Goal: Task Accomplishment & Management: Manage account settings

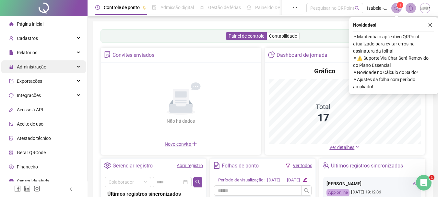
click at [52, 63] on div "Administração" at bounding box center [43, 66] width 85 height 13
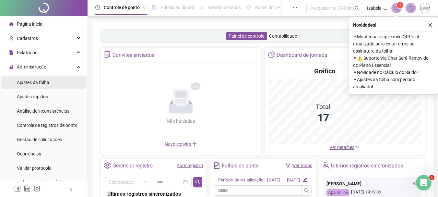
click at [50, 80] on li "Ajustes da folha" at bounding box center [43, 82] width 85 height 13
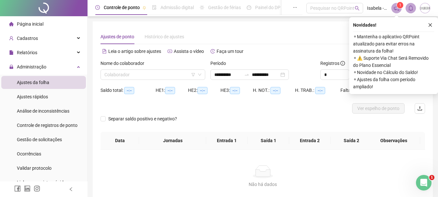
type input "**********"
click at [430, 23] on icon "close" at bounding box center [430, 25] width 5 height 5
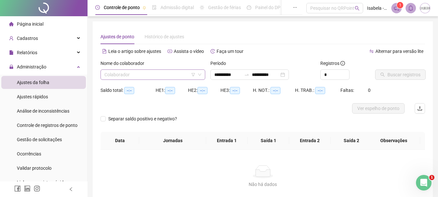
click at [137, 74] on input "search" at bounding box center [149, 75] width 91 height 10
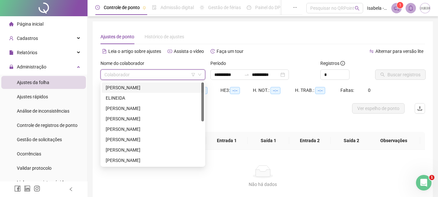
click at [132, 89] on div "[PERSON_NAME]" at bounding box center [153, 87] width 94 height 7
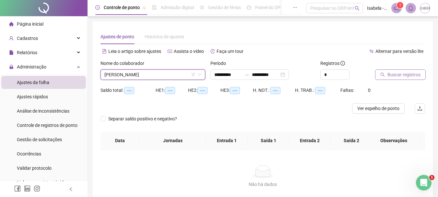
click at [397, 74] on span "Buscar registros" at bounding box center [403, 74] width 33 height 7
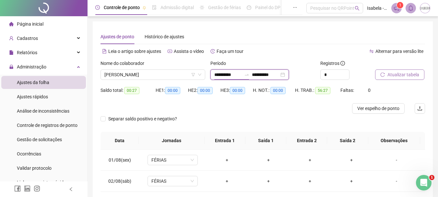
click at [234, 72] on input "**********" at bounding box center [227, 74] width 27 height 7
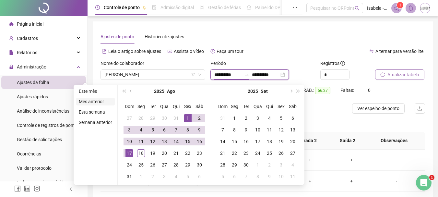
type input "**********"
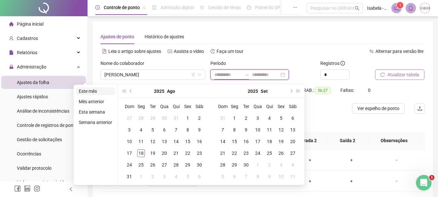
type input "**********"
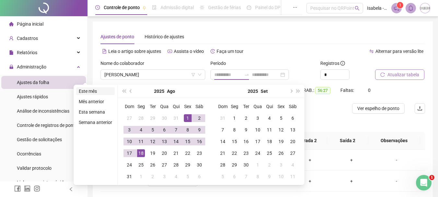
click at [87, 91] on li "Este mês" at bounding box center [95, 91] width 39 height 8
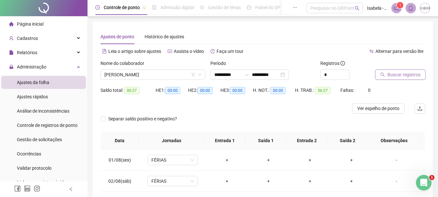
click at [393, 76] on span "Buscar registros" at bounding box center [403, 74] width 33 height 7
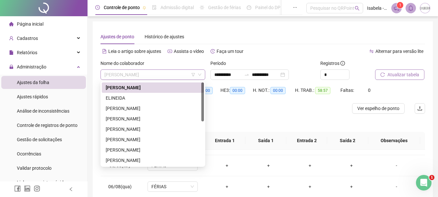
click at [157, 73] on span "[PERSON_NAME]" at bounding box center [152, 75] width 97 height 10
click at [148, 107] on div "[PERSON_NAME]" at bounding box center [153, 108] width 94 height 7
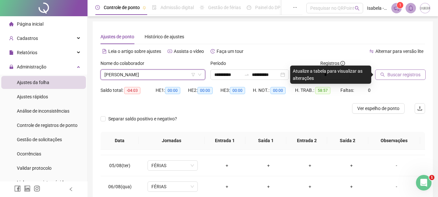
click at [405, 73] on span "Buscar registros" at bounding box center [403, 74] width 33 height 7
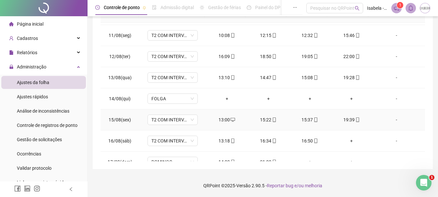
scroll to position [241, 0]
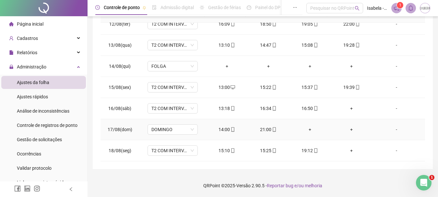
click at [391, 128] on div "-" at bounding box center [396, 129] width 38 height 7
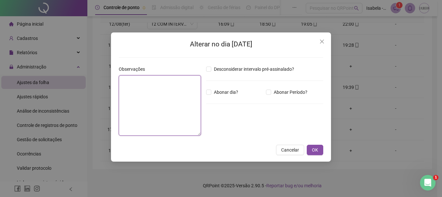
click at [130, 85] on textarea at bounding box center [160, 105] width 82 height 60
type textarea "**********"
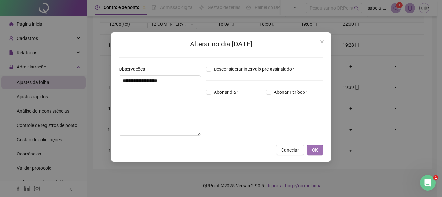
click at [314, 149] on span "OK" at bounding box center [315, 149] width 6 height 7
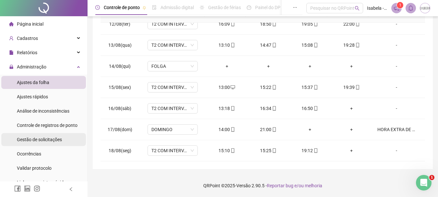
click at [43, 139] on span "Gestão de solicitações" at bounding box center [39, 139] width 45 height 5
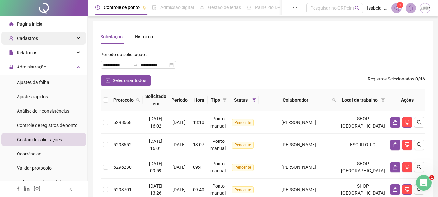
click at [37, 37] on div "Cadastros" at bounding box center [43, 38] width 85 height 13
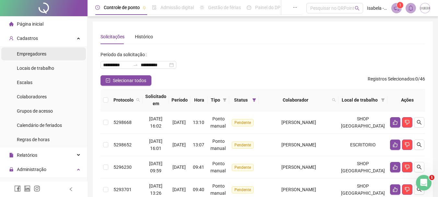
click at [40, 52] on span "Empregadores" at bounding box center [31, 53] width 29 height 5
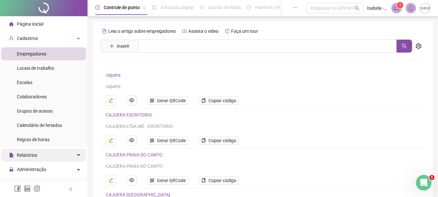
scroll to position [32, 0]
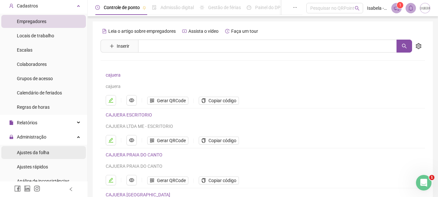
click at [30, 150] on span "Ajustes da folha" at bounding box center [33, 152] width 32 height 5
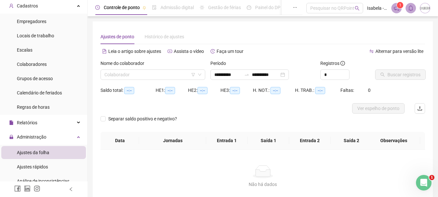
type input "**********"
click at [153, 72] on input "search" at bounding box center [149, 75] width 91 height 10
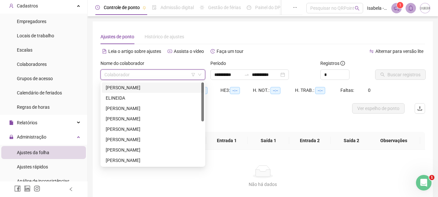
click at [284, 33] on div "Ajustes de ponto Histórico de ajustes" at bounding box center [262, 36] width 324 height 15
click at [168, 76] on input "search" at bounding box center [149, 75] width 91 height 10
click at [145, 108] on div "[PERSON_NAME]" at bounding box center [153, 108] width 94 height 7
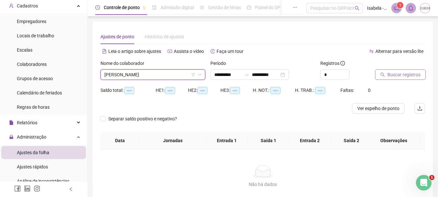
click at [387, 77] on span "Buscar registros" at bounding box center [403, 74] width 33 height 7
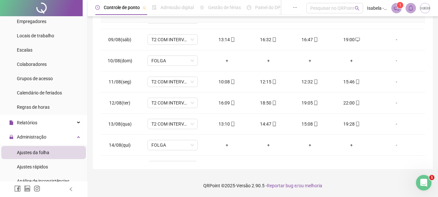
scroll to position [97, 0]
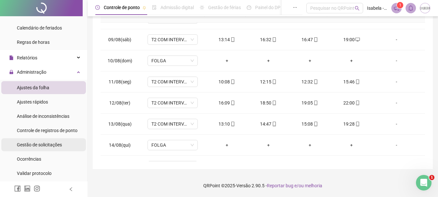
click at [38, 144] on span "Gestão de solicitações" at bounding box center [39, 144] width 45 height 5
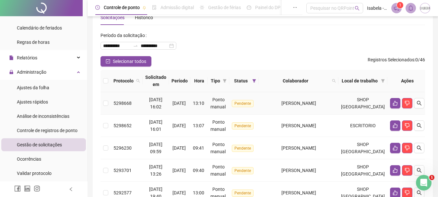
scroll to position [32, 0]
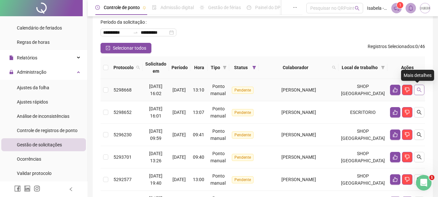
click at [419, 91] on button "button" at bounding box center [419, 90] width 10 height 10
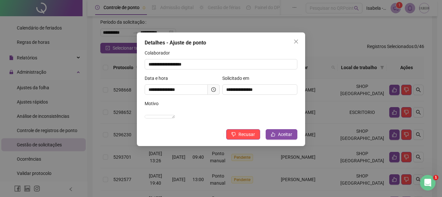
click at [295, 41] on icon "close" at bounding box center [296, 41] width 5 height 5
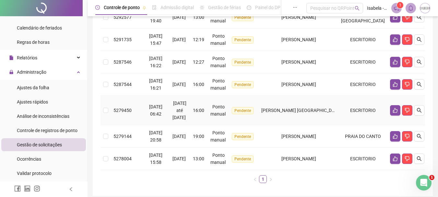
scroll to position [221, 0]
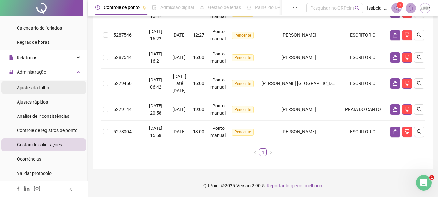
click at [34, 91] on div "Ajustes da folha" at bounding box center [33, 87] width 32 height 13
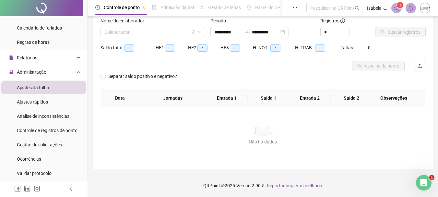
scroll to position [42, 0]
type input "**********"
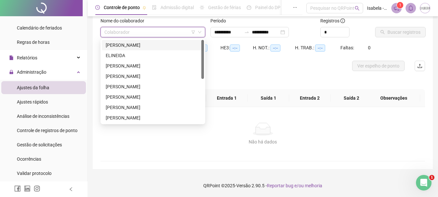
click at [174, 30] on input "search" at bounding box center [149, 32] width 91 height 10
click at [133, 64] on div "[PERSON_NAME]" at bounding box center [153, 65] width 94 height 7
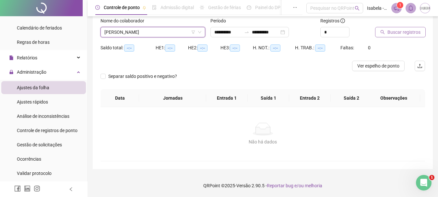
click at [413, 34] on span "Buscar registros" at bounding box center [403, 32] width 33 height 7
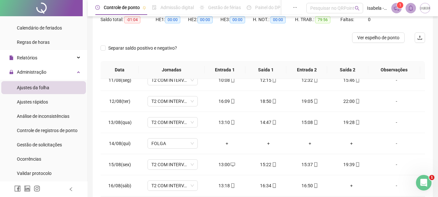
scroll to position [0, 0]
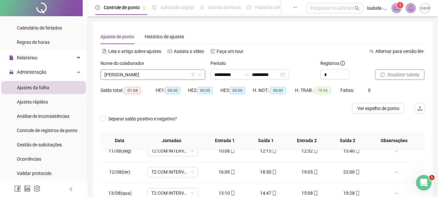
click at [161, 74] on span "[PERSON_NAME]" at bounding box center [152, 75] width 97 height 10
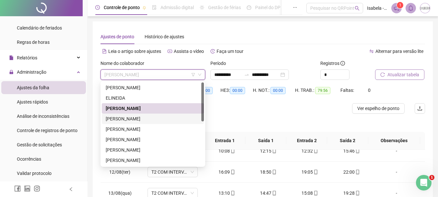
click at [146, 119] on div "[PERSON_NAME]" at bounding box center [153, 118] width 94 height 7
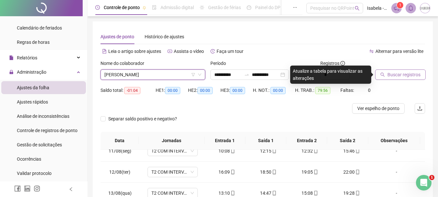
click at [396, 75] on span "Buscar registros" at bounding box center [403, 74] width 33 height 7
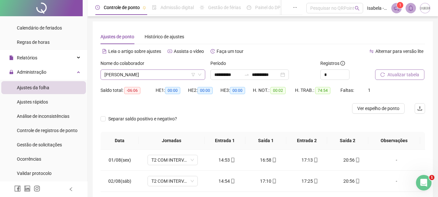
click at [172, 74] on span "[PERSON_NAME]" at bounding box center [152, 75] width 97 height 10
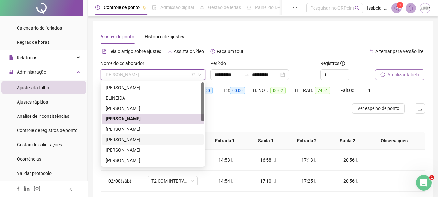
click at [141, 138] on div "[PERSON_NAME]" at bounding box center [153, 139] width 94 height 7
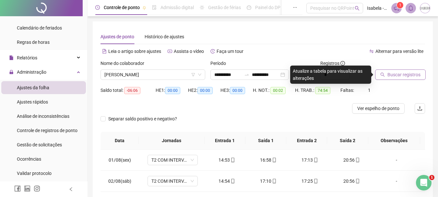
click at [393, 75] on span "Buscar registros" at bounding box center [403, 74] width 33 height 7
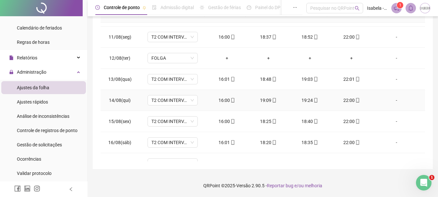
scroll to position [220, 0]
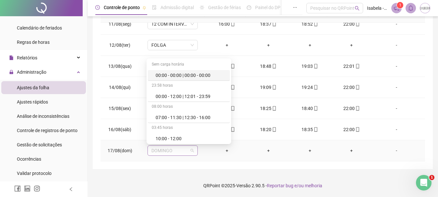
click at [190, 151] on span "DOMINGO" at bounding box center [172, 150] width 42 height 10
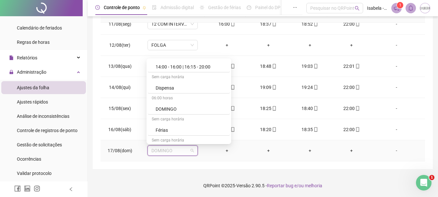
scroll to position [194, 0]
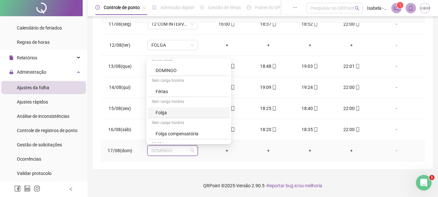
click at [172, 112] on div "Folga" at bounding box center [190, 112] width 70 height 7
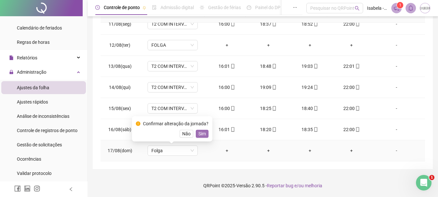
click at [198, 132] on span "Sim" at bounding box center [201, 133] width 7 height 7
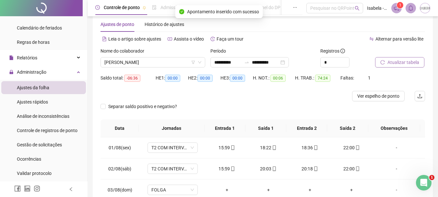
scroll to position [0, 0]
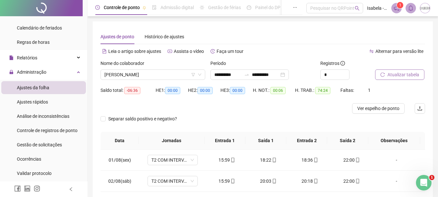
click at [394, 74] on span "Atualizar tabela" at bounding box center [403, 74] width 32 height 7
click at [178, 74] on span "[PERSON_NAME]" at bounding box center [152, 75] width 97 height 10
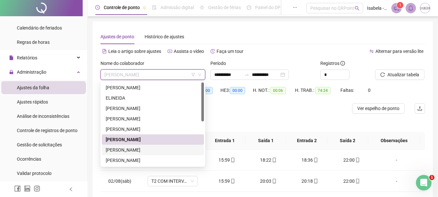
scroll to position [32, 0]
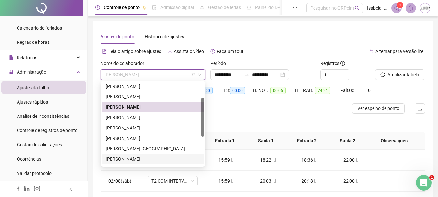
click at [138, 158] on div "[PERSON_NAME]" at bounding box center [153, 158] width 94 height 7
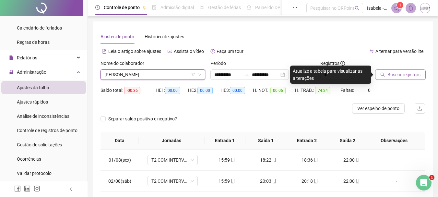
click at [414, 76] on span "Buscar registros" at bounding box center [403, 74] width 33 height 7
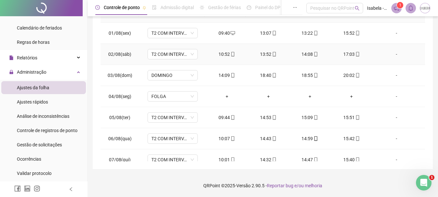
scroll to position [0, 0]
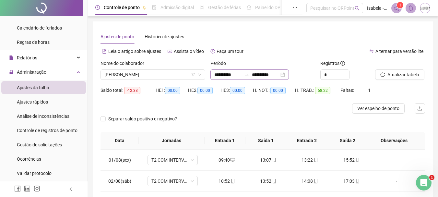
click at [249, 71] on div "**********" at bounding box center [249, 74] width 78 height 10
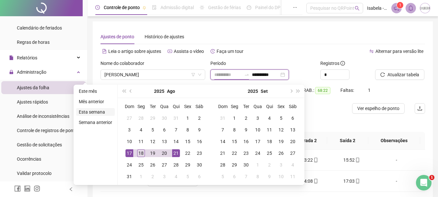
type input "**********"
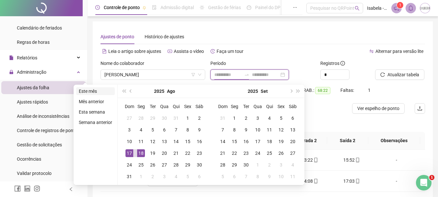
type input "**********"
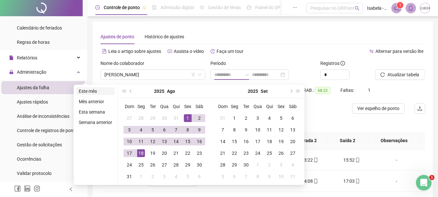
click at [90, 93] on li "Este mês" at bounding box center [95, 91] width 39 height 8
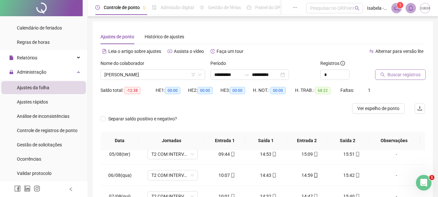
click at [405, 74] on span "Buscar registros" at bounding box center [403, 74] width 33 height 7
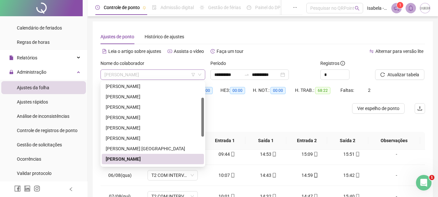
click at [166, 73] on span "[PERSON_NAME]" at bounding box center [152, 75] width 97 height 10
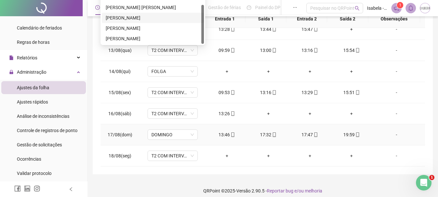
scroll to position [127, 0]
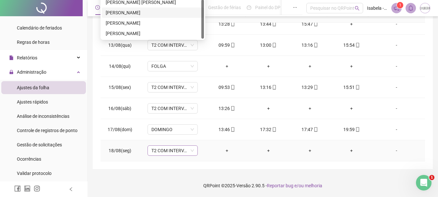
click at [190, 150] on span "T2 COM INTERVALO" at bounding box center [172, 150] width 42 height 10
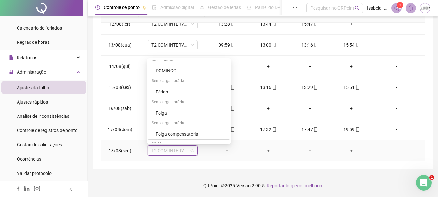
scroll to position [194, 0]
click at [164, 114] on div "Folga" at bounding box center [190, 112] width 70 height 7
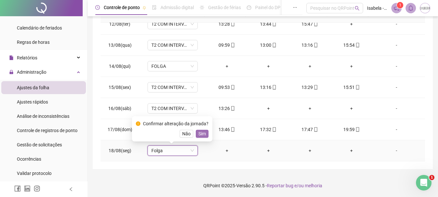
click at [200, 132] on span "Sim" at bounding box center [201, 133] width 7 height 7
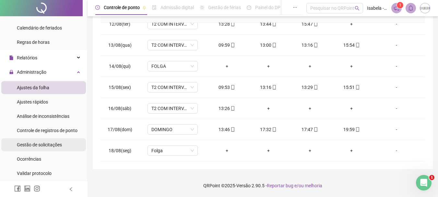
click at [50, 147] on span "Gestão de solicitações" at bounding box center [39, 144] width 45 height 5
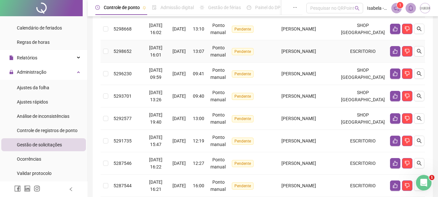
scroll to position [97, 0]
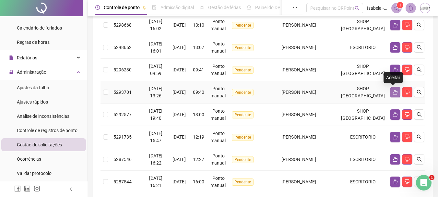
click at [393, 93] on icon "like" at bounding box center [394, 91] width 5 height 5
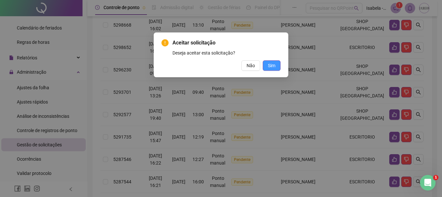
click at [271, 66] on span "Sim" at bounding box center [271, 65] width 7 height 7
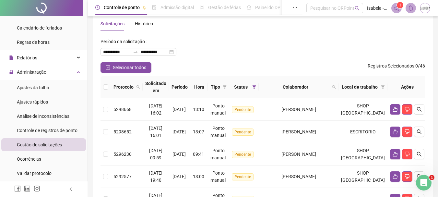
scroll to position [0, 0]
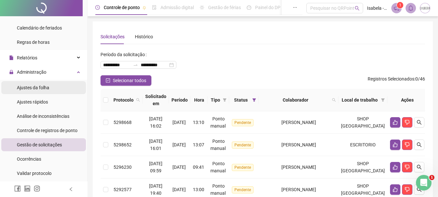
click at [36, 85] on span "Ajustes da folha" at bounding box center [33, 87] width 32 height 5
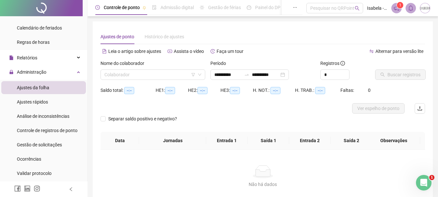
type input "**********"
click at [182, 71] on input "search" at bounding box center [149, 75] width 91 height 10
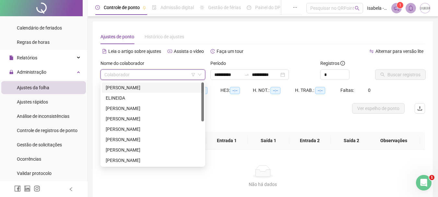
drag, startPoint x: 249, startPoint y: 47, endPoint x: 251, endPoint y: 83, distance: 35.3
click at [250, 48] on div "Leia o artigo sobre ajustes Assista o vídeo Faça um tour" at bounding box center [181, 51] width 162 height 10
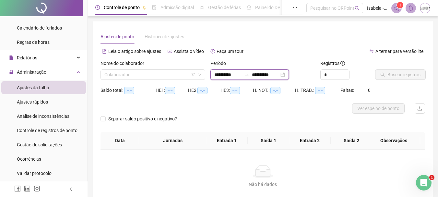
click at [241, 73] on input "**********" at bounding box center [227, 74] width 27 height 7
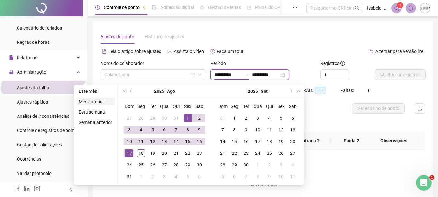
type input "**********"
click at [88, 91] on li "Este mês" at bounding box center [95, 91] width 39 height 8
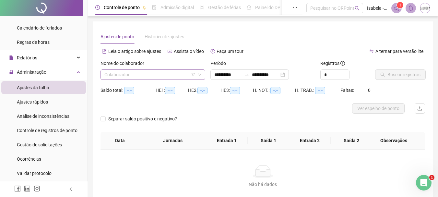
click at [145, 76] on input "search" at bounding box center [149, 75] width 91 height 10
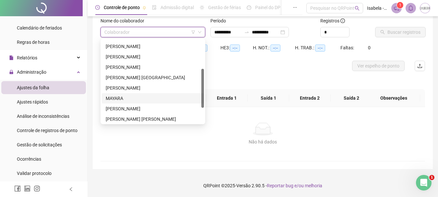
scroll to position [93, 0]
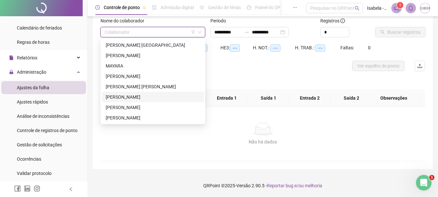
click at [143, 97] on div "[PERSON_NAME]" at bounding box center [153, 96] width 94 height 7
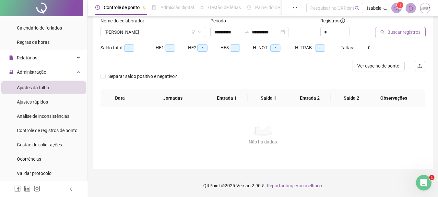
click at [396, 30] on span "Buscar registros" at bounding box center [403, 32] width 33 height 7
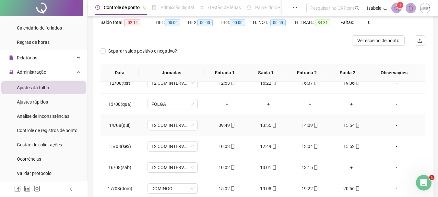
scroll to position [127, 0]
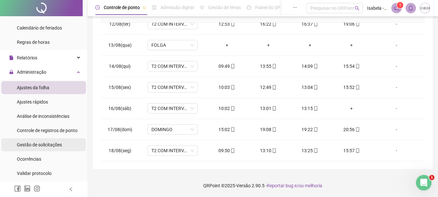
click at [46, 143] on span "Gestão de solicitações" at bounding box center [39, 144] width 45 height 5
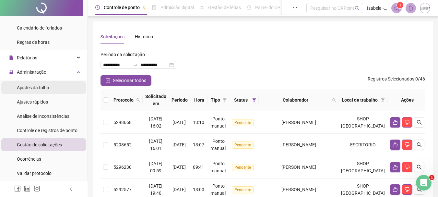
click at [40, 86] on span "Ajustes da folha" at bounding box center [33, 87] width 32 height 5
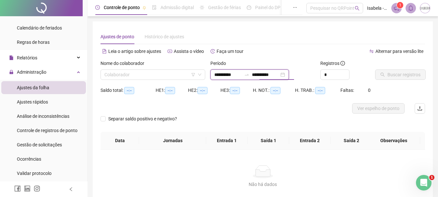
click at [261, 72] on input "**********" at bounding box center [265, 74] width 27 height 7
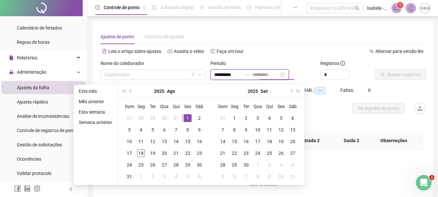
type input "**********"
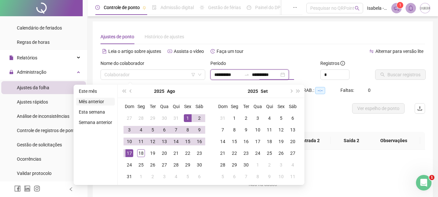
type input "**********"
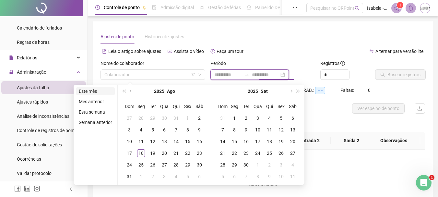
type input "**********"
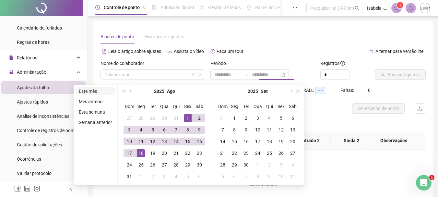
click at [83, 92] on li "Este mês" at bounding box center [95, 91] width 39 height 8
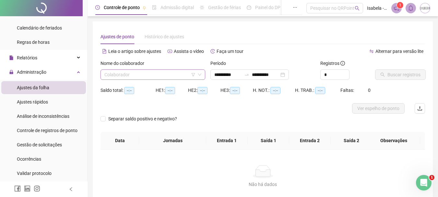
click at [145, 76] on input "search" at bounding box center [149, 75] width 91 height 10
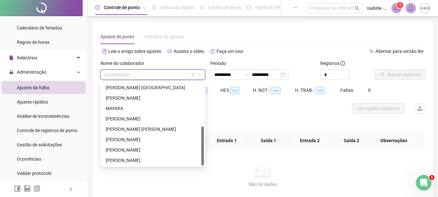
scroll to position [32, 0]
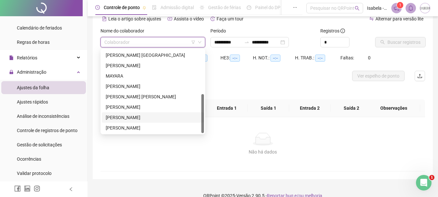
click at [125, 115] on div "[PERSON_NAME]" at bounding box center [153, 117] width 94 height 7
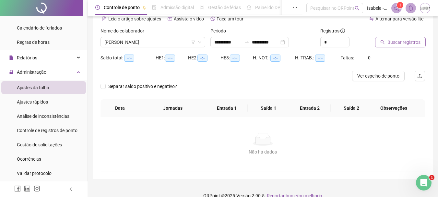
click at [406, 43] on span "Buscar registros" at bounding box center [403, 42] width 33 height 7
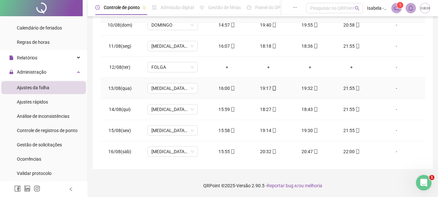
scroll to position [241, 0]
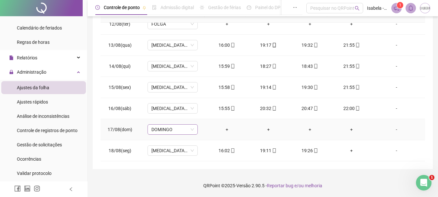
click at [193, 131] on div "DOMINGO" at bounding box center [172, 129] width 50 height 10
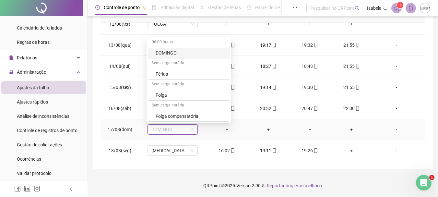
scroll to position [194, 0]
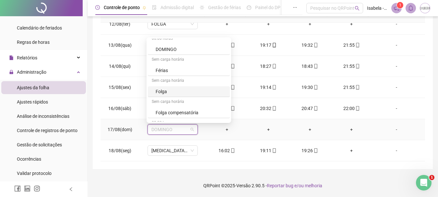
click at [166, 94] on div "Folga" at bounding box center [190, 91] width 70 height 7
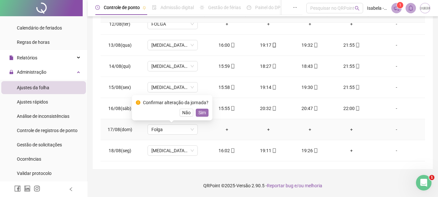
click at [199, 113] on span "Sim" at bounding box center [201, 112] width 7 height 7
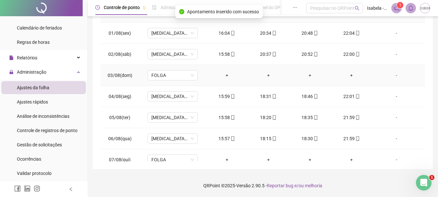
scroll to position [0, 0]
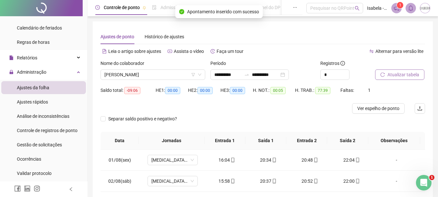
click at [404, 72] on span "Atualizar tabela" at bounding box center [403, 74] width 32 height 7
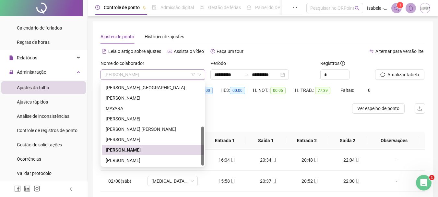
click at [172, 74] on span "[PERSON_NAME]" at bounding box center [152, 75] width 97 height 10
click at [134, 158] on div "[PERSON_NAME]" at bounding box center [153, 159] width 94 height 7
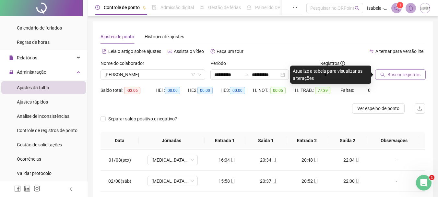
click at [392, 77] on span "Buscar registros" at bounding box center [403, 74] width 33 height 7
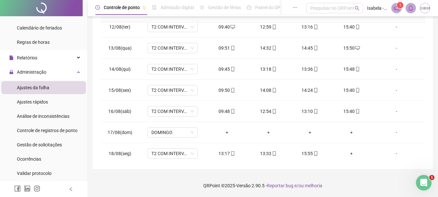
scroll to position [241, 0]
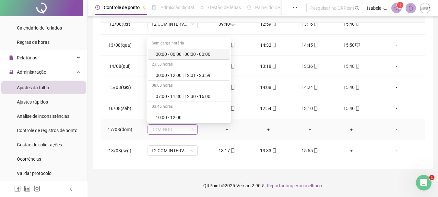
click at [188, 129] on span "DOMINGO" at bounding box center [172, 129] width 42 height 10
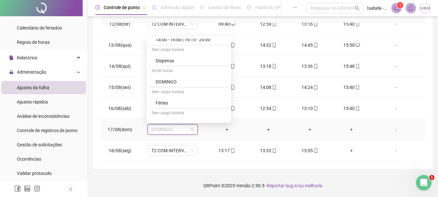
scroll to position [194, 0]
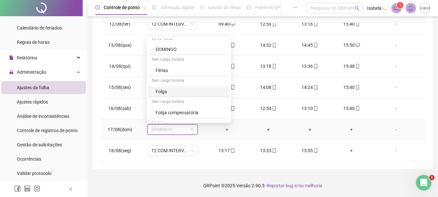
click at [161, 92] on div "Folga" at bounding box center [190, 91] width 70 height 7
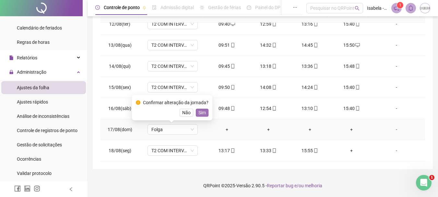
click at [198, 112] on span "Sim" at bounding box center [201, 112] width 7 height 7
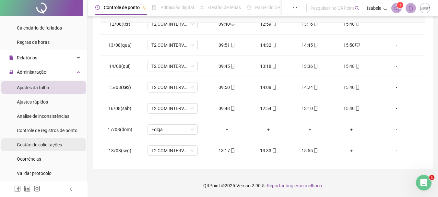
click at [43, 144] on span "Gestão de solicitações" at bounding box center [39, 144] width 45 height 5
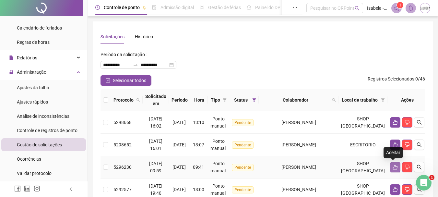
click at [396, 167] on button "button" at bounding box center [395, 167] width 10 height 10
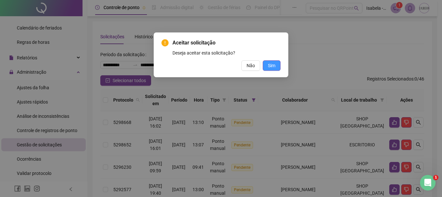
click at [272, 68] on span "Sim" at bounding box center [271, 65] width 7 height 7
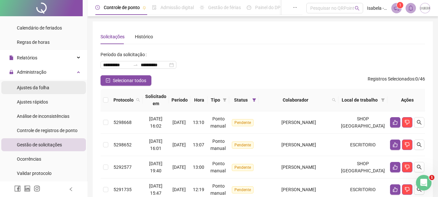
click at [44, 87] on span "Ajustes da folha" at bounding box center [33, 87] width 32 height 5
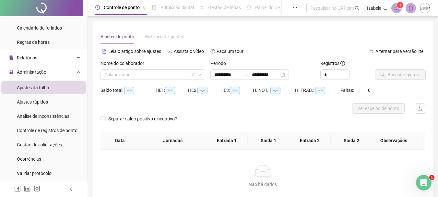
type input "**********"
click at [229, 70] on div "**********" at bounding box center [249, 74] width 78 height 10
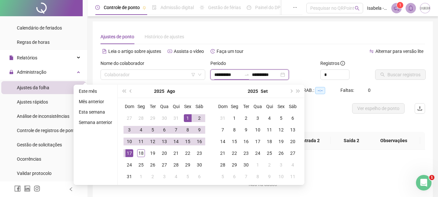
click at [230, 72] on input "**********" at bounding box center [227, 74] width 27 height 7
type input "**********"
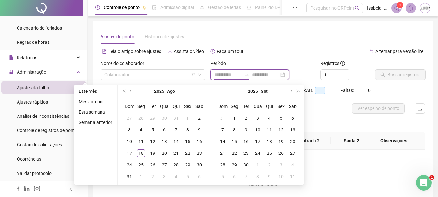
type input "**********"
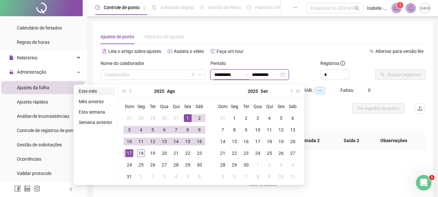
type input "**********"
click at [91, 92] on li "Este mês" at bounding box center [95, 91] width 39 height 8
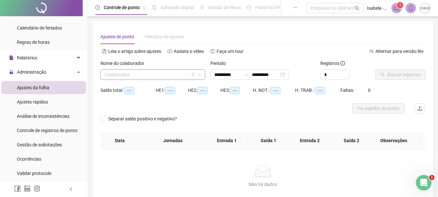
click at [158, 76] on input "search" at bounding box center [149, 75] width 91 height 10
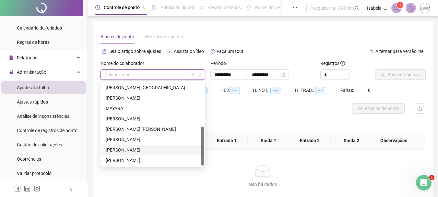
scroll to position [42, 0]
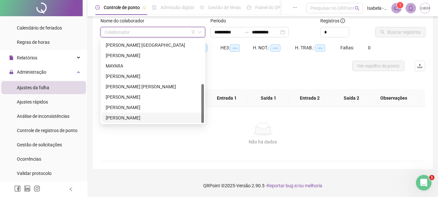
click at [124, 117] on div "[PERSON_NAME]" at bounding box center [153, 117] width 94 height 7
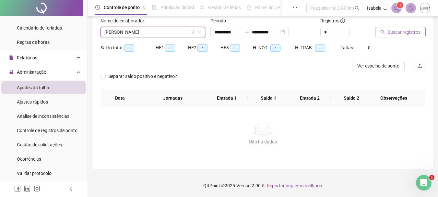
click at [388, 32] on span "Buscar registros" at bounding box center [403, 32] width 33 height 7
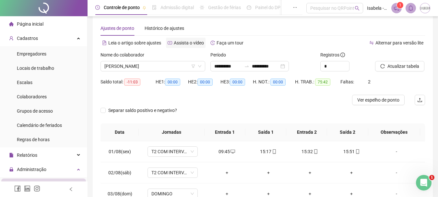
scroll to position [0, 0]
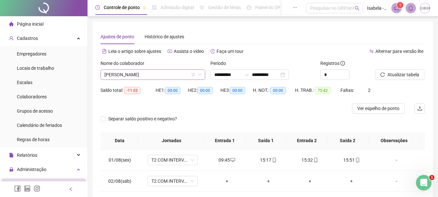
click at [166, 76] on span "[PERSON_NAME]" at bounding box center [152, 75] width 97 height 10
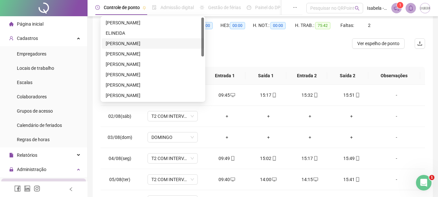
click at [137, 41] on div "[PERSON_NAME]" at bounding box center [153, 43] width 94 height 7
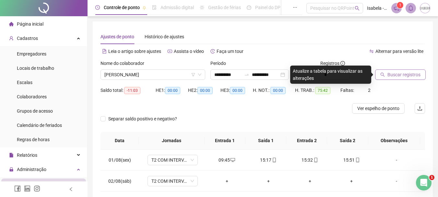
click at [412, 74] on span "Buscar registros" at bounding box center [403, 74] width 33 height 7
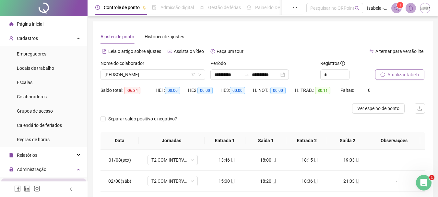
click at [405, 76] on span "Atualizar tabela" at bounding box center [403, 74] width 32 height 7
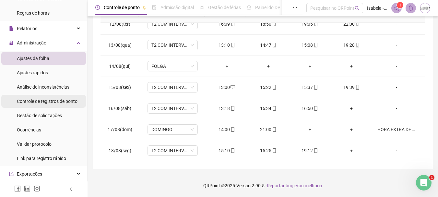
scroll to position [130, 0]
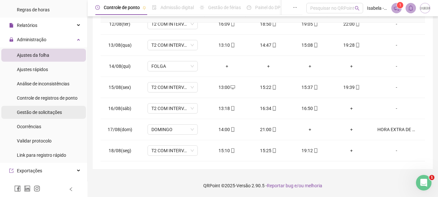
click at [42, 112] on span "Gestão de solicitações" at bounding box center [39, 111] width 45 height 5
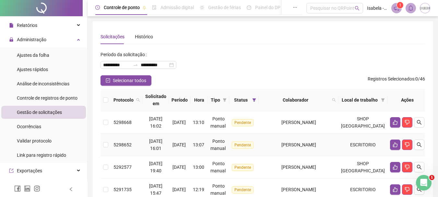
scroll to position [32, 0]
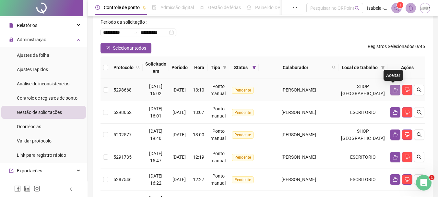
click at [393, 91] on icon "like" at bounding box center [395, 89] width 5 height 5
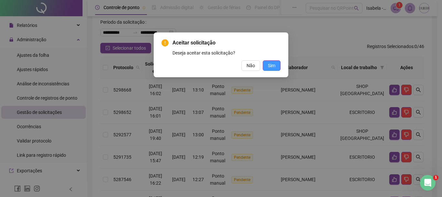
click at [270, 66] on span "Sim" at bounding box center [271, 65] width 7 height 7
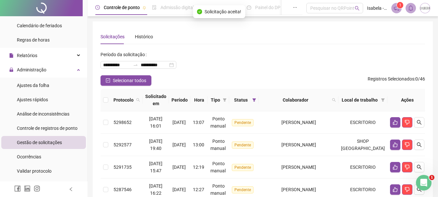
scroll to position [65, 0]
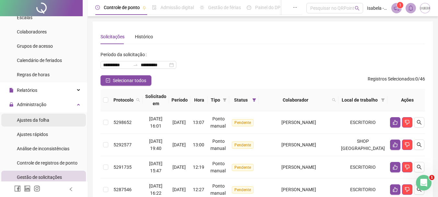
click at [48, 118] on span "Ajustes da folha" at bounding box center [33, 119] width 32 height 5
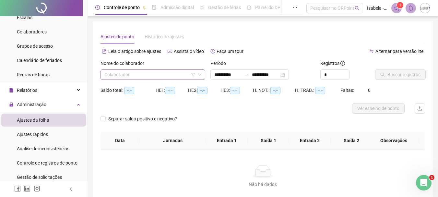
click at [169, 74] on input "search" at bounding box center [149, 75] width 91 height 10
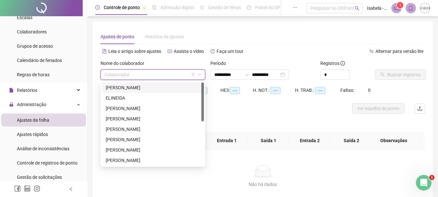
click at [306, 14] on header "Controle de ponto Admissão digital Gestão de férias Painel do DP Folha de pagam…" at bounding box center [262, 8] width 350 height 16
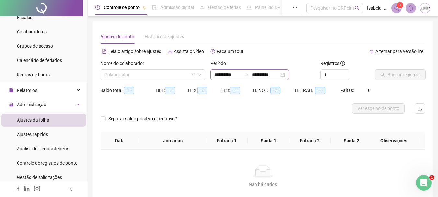
click at [255, 78] on div "**********" at bounding box center [249, 74] width 78 height 10
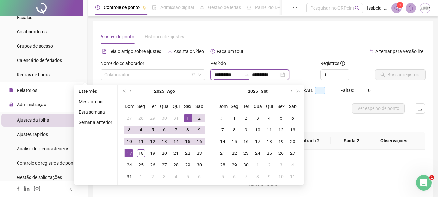
click at [249, 73] on icon "swap-right" at bounding box center [246, 74] width 5 height 5
type input "**********"
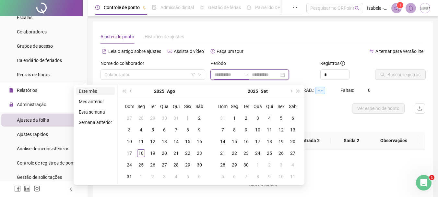
type input "**********"
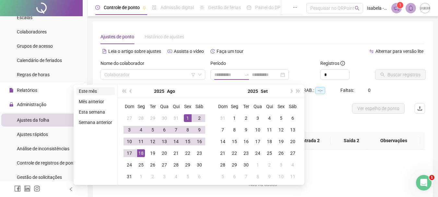
click at [89, 91] on li "Este mês" at bounding box center [95, 91] width 39 height 8
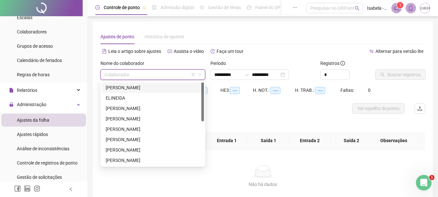
click at [119, 76] on input "search" at bounding box center [149, 75] width 91 height 10
click at [135, 110] on div "[PERSON_NAME]" at bounding box center [153, 108] width 94 height 7
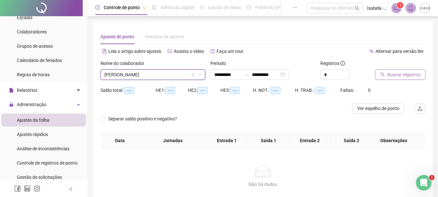
click at [408, 76] on span "Buscar registros" at bounding box center [403, 74] width 33 height 7
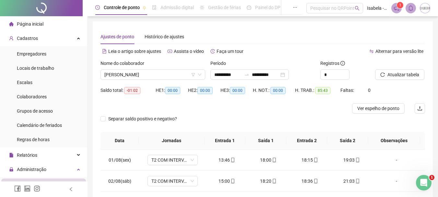
click at [425, 11] on img at bounding box center [425, 8] width 10 height 10
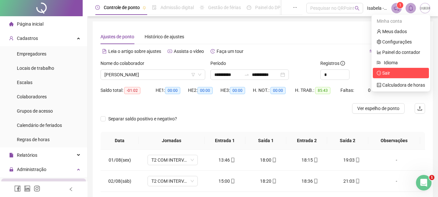
click at [394, 73] on span "Sair" at bounding box center [400, 72] width 48 height 7
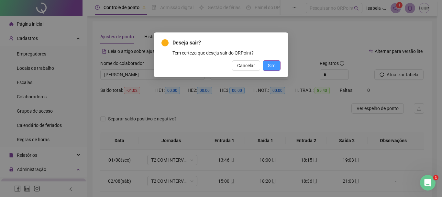
click at [273, 65] on span "Sim" at bounding box center [271, 65] width 7 height 7
